Goal: Use online tool/utility: Utilize a website feature to perform a specific function

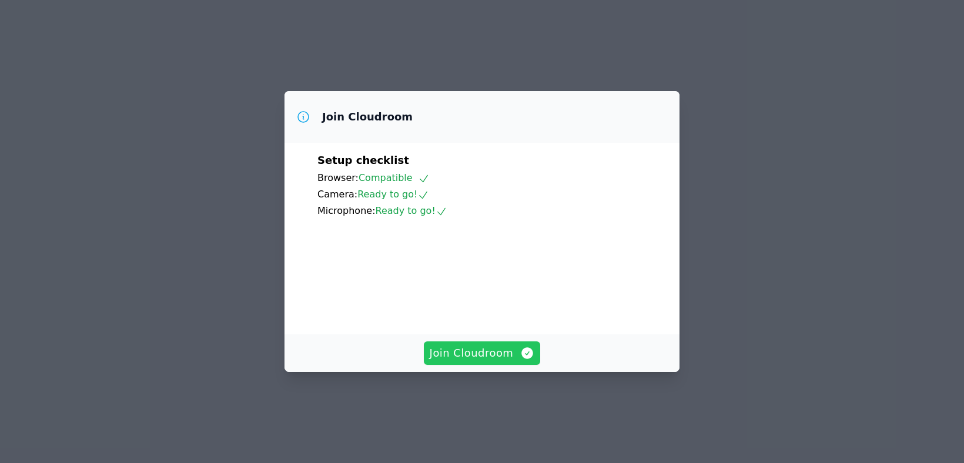
click at [484, 361] on span "Join Cloudroom" at bounding box center [482, 353] width 105 height 16
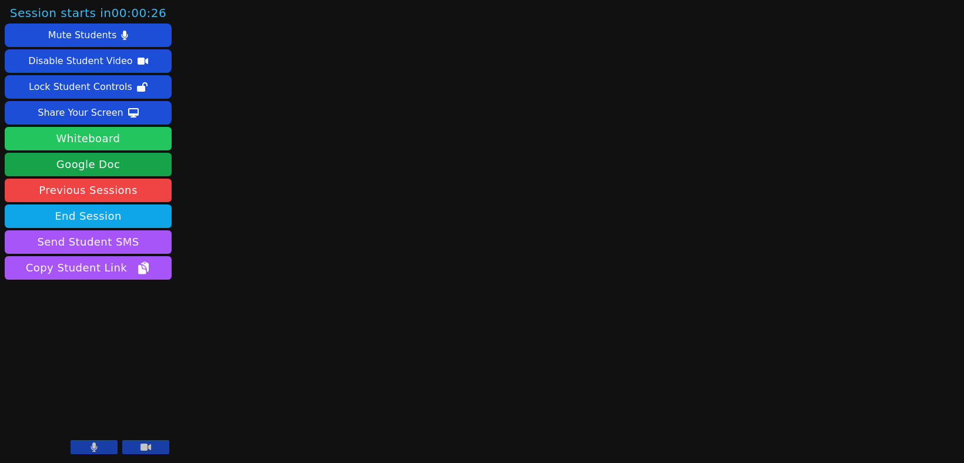
click at [80, 139] on button "Whiteboard" at bounding box center [88, 139] width 167 height 24
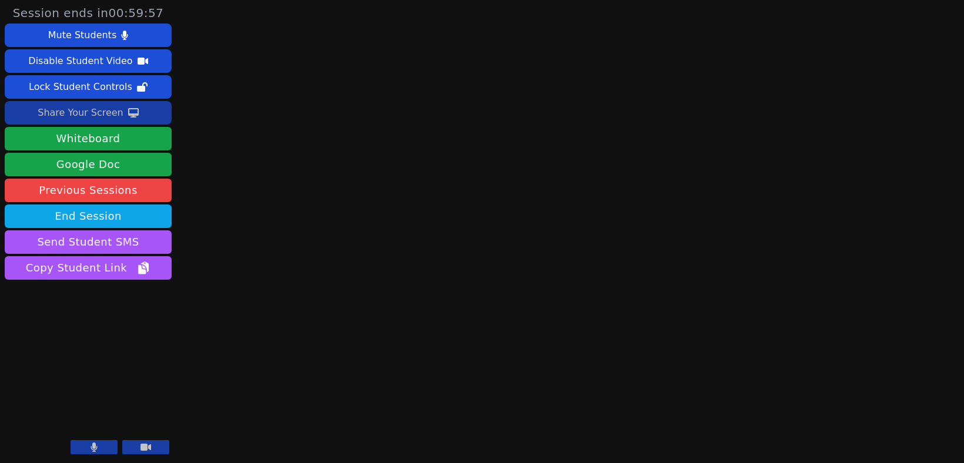
click at [112, 116] on div "Share Your Screen" at bounding box center [81, 112] width 86 height 19
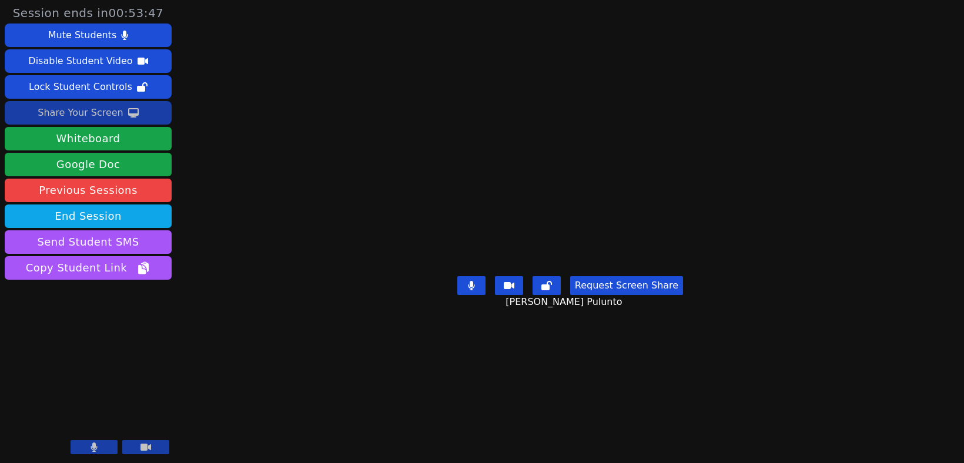
click at [81, 112] on div "Share Your Screen" at bounding box center [81, 112] width 86 height 19
click at [106, 114] on div "Share Your Screen" at bounding box center [81, 112] width 86 height 19
click at [92, 117] on div "Share Your Screen" at bounding box center [81, 112] width 86 height 19
click at [941, 110] on div "Session ends in 00:21:30 Mute Students Disable Student Video Lock Student Contr…" at bounding box center [482, 231] width 964 height 463
click at [106, 110] on div "Share Your Screen" at bounding box center [81, 112] width 86 height 19
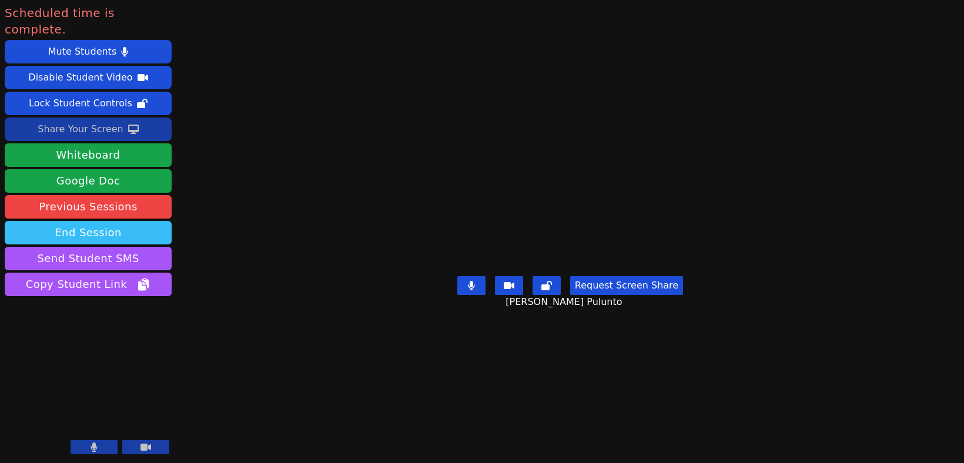
click at [128, 221] on button "End Session" at bounding box center [88, 233] width 167 height 24
